Goal: Book appointment/travel/reservation

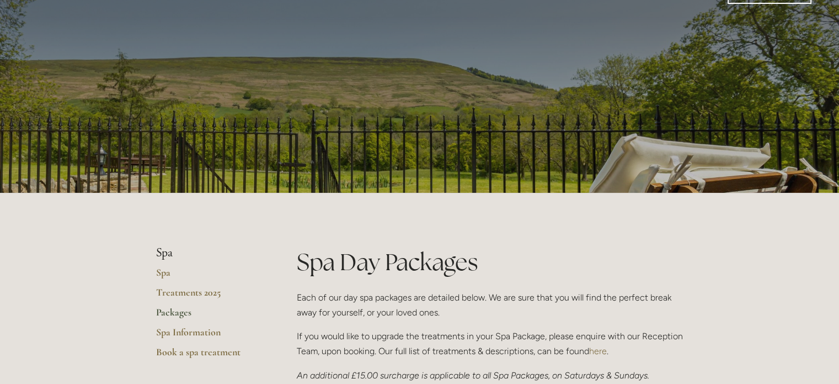
scroll to position [17, 0]
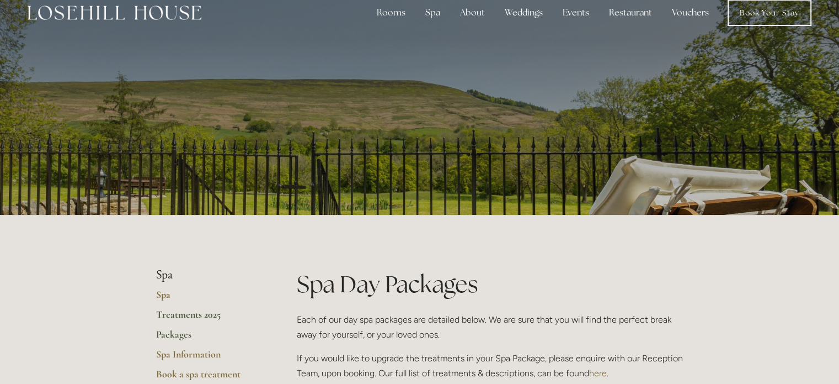
click at [188, 313] on link "Treatments 2025" at bounding box center [208, 318] width 105 height 20
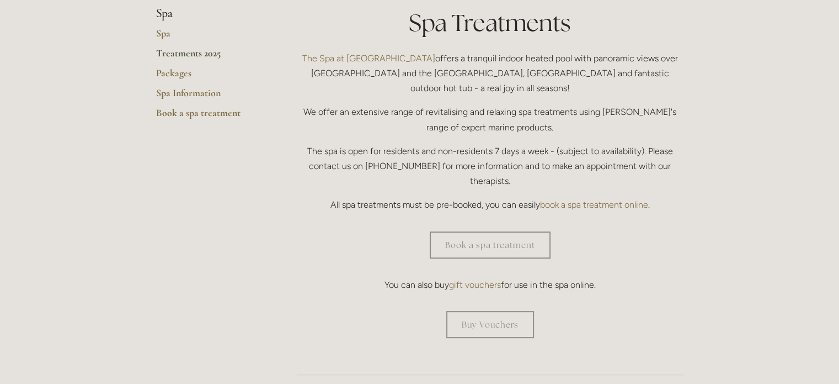
scroll to position [296, 0]
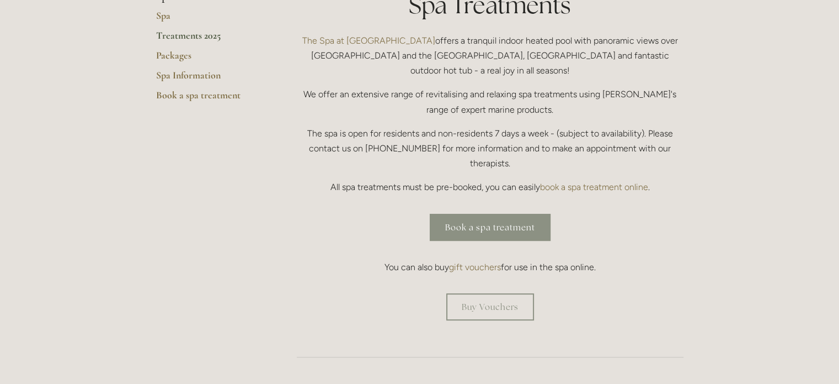
click at [460, 214] on link "Book a spa treatment" at bounding box center [490, 227] width 121 height 27
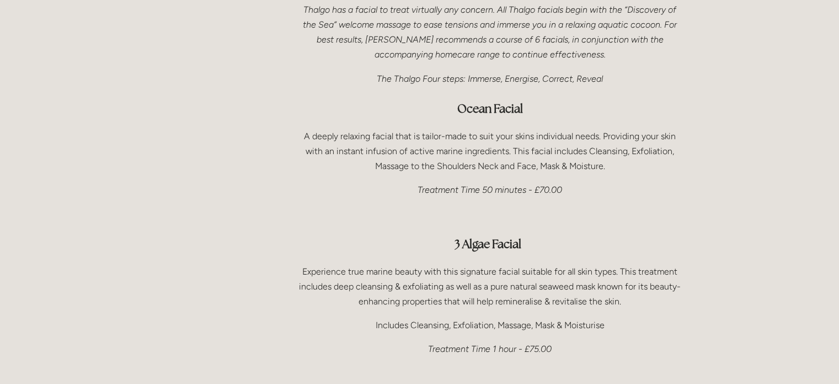
scroll to position [766, 0]
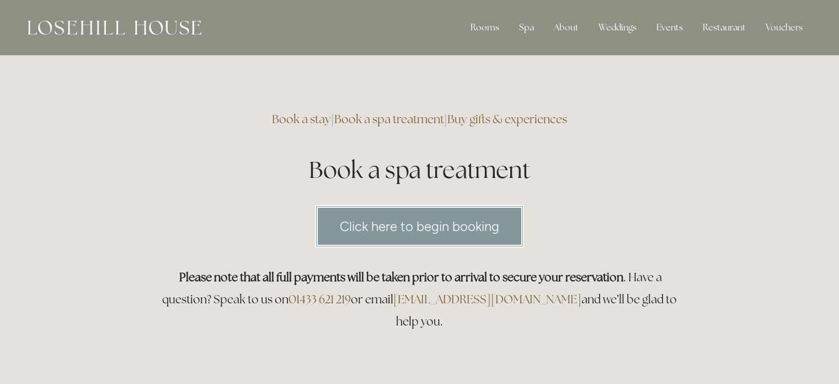
click at [426, 231] on link "Click here to begin booking" at bounding box center [419, 226] width 209 height 42
